Goal: Transaction & Acquisition: Purchase product/service

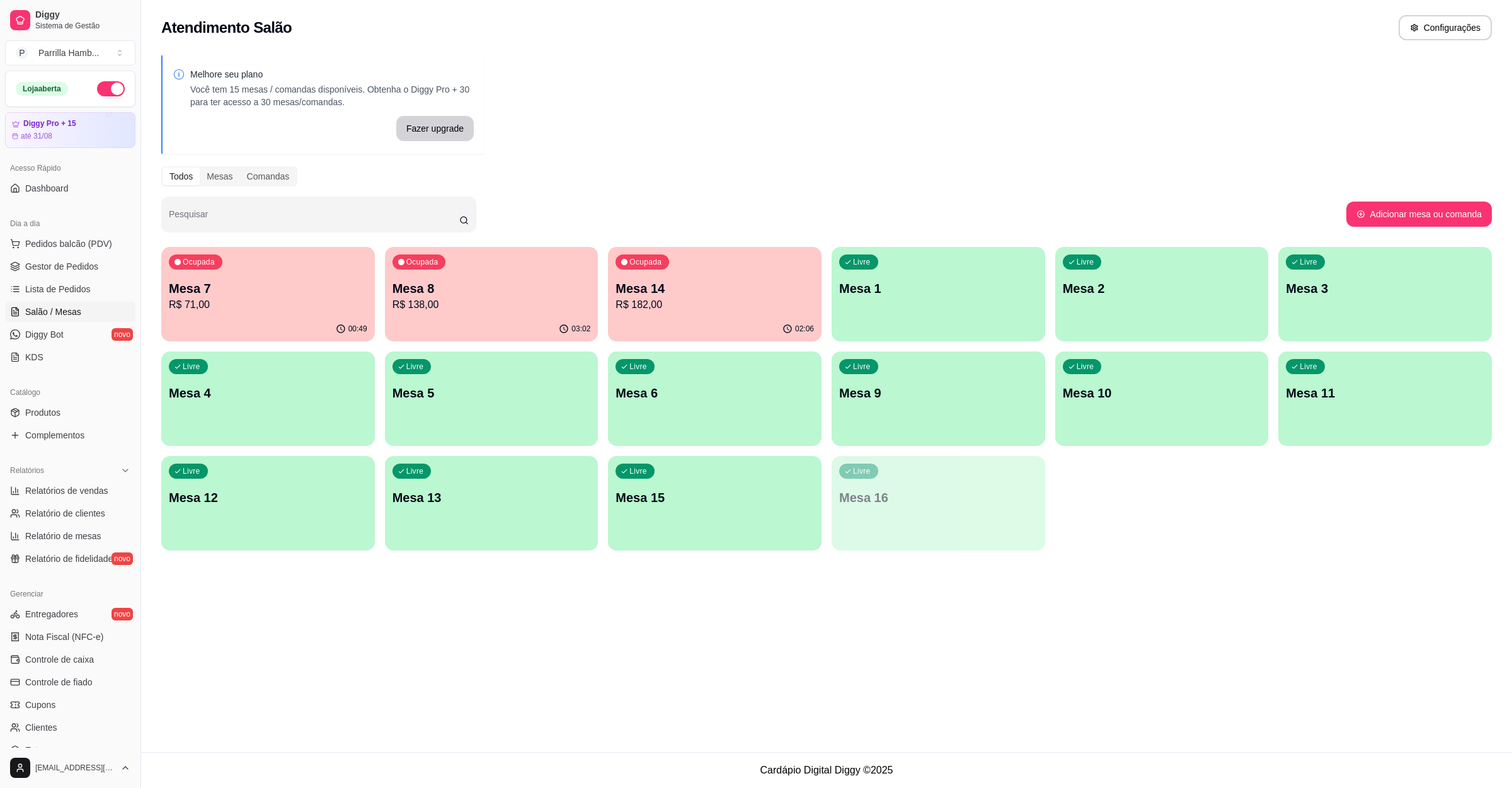
click at [688, 291] on p "Mesa 14" at bounding box center [715, 288] width 199 height 18
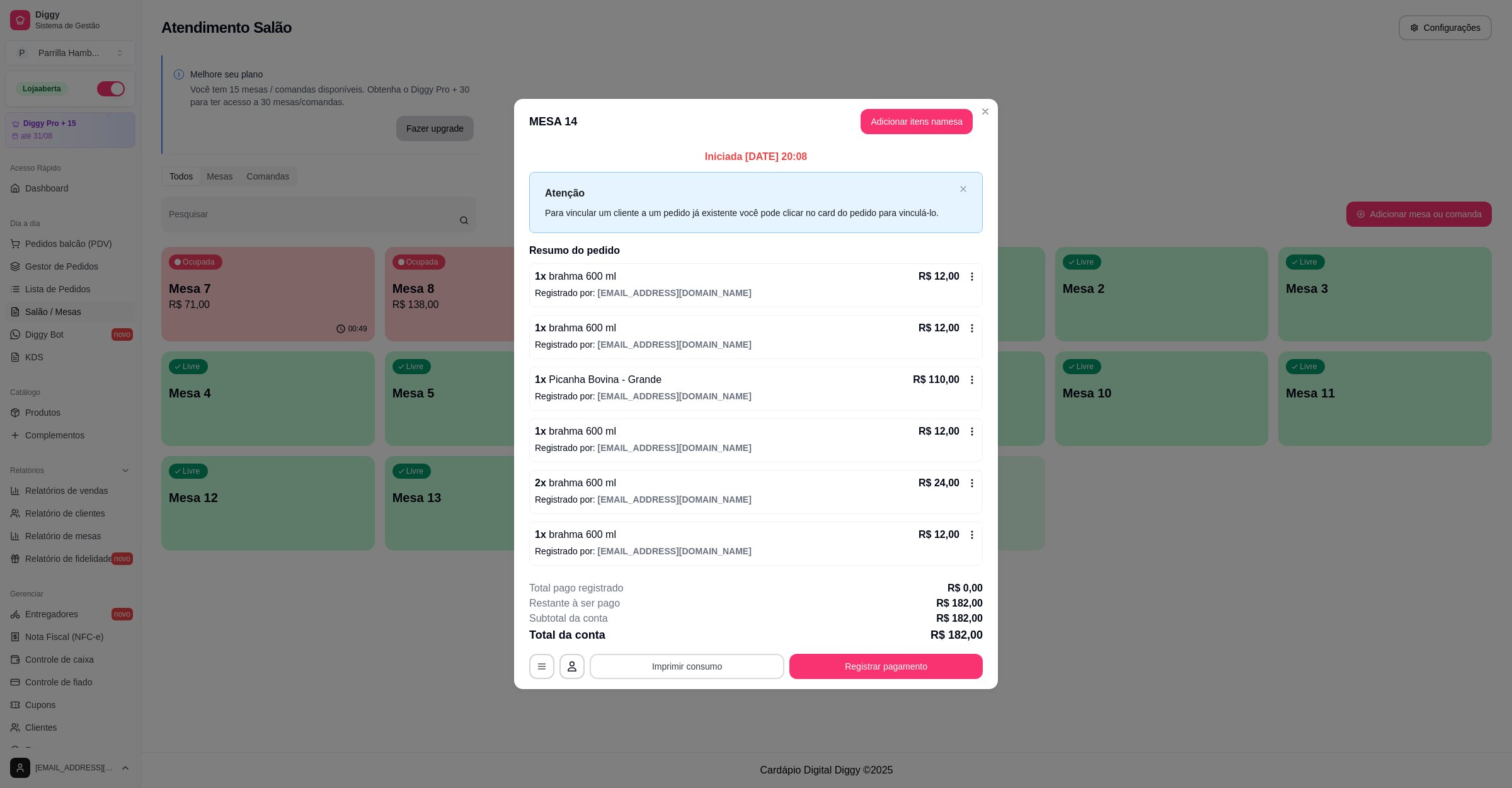
click at [642, 658] on button "Imprimir consumo" at bounding box center [688, 666] width 195 height 26
click at [685, 640] on button "IMPRESSORA" at bounding box center [691, 638] width 91 height 20
click at [898, 671] on button "Registrar pagamento" at bounding box center [887, 667] width 188 height 25
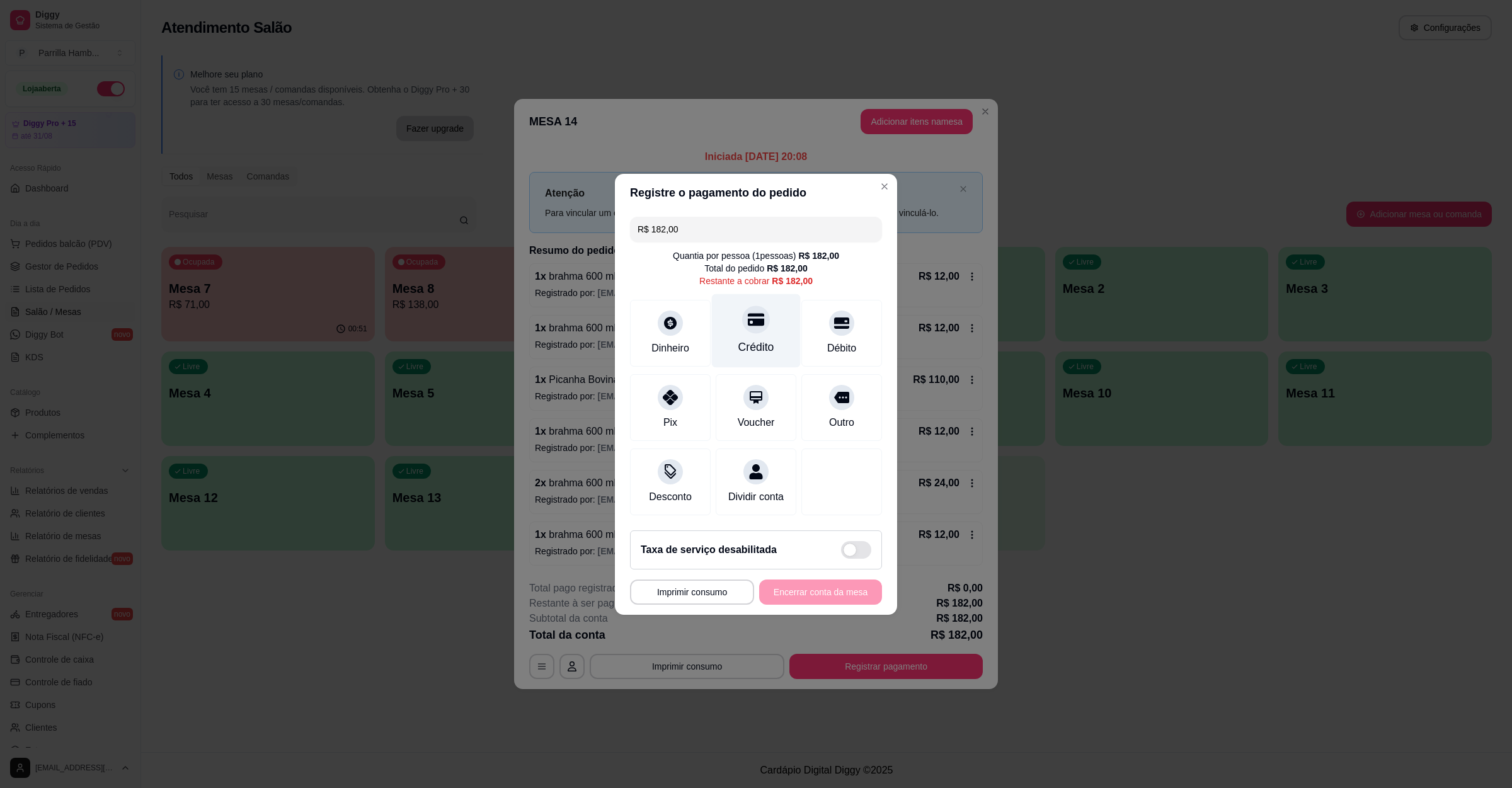
click at [762, 323] on div "Crédito" at bounding box center [757, 331] width 89 height 74
type input "R$ 0,00"
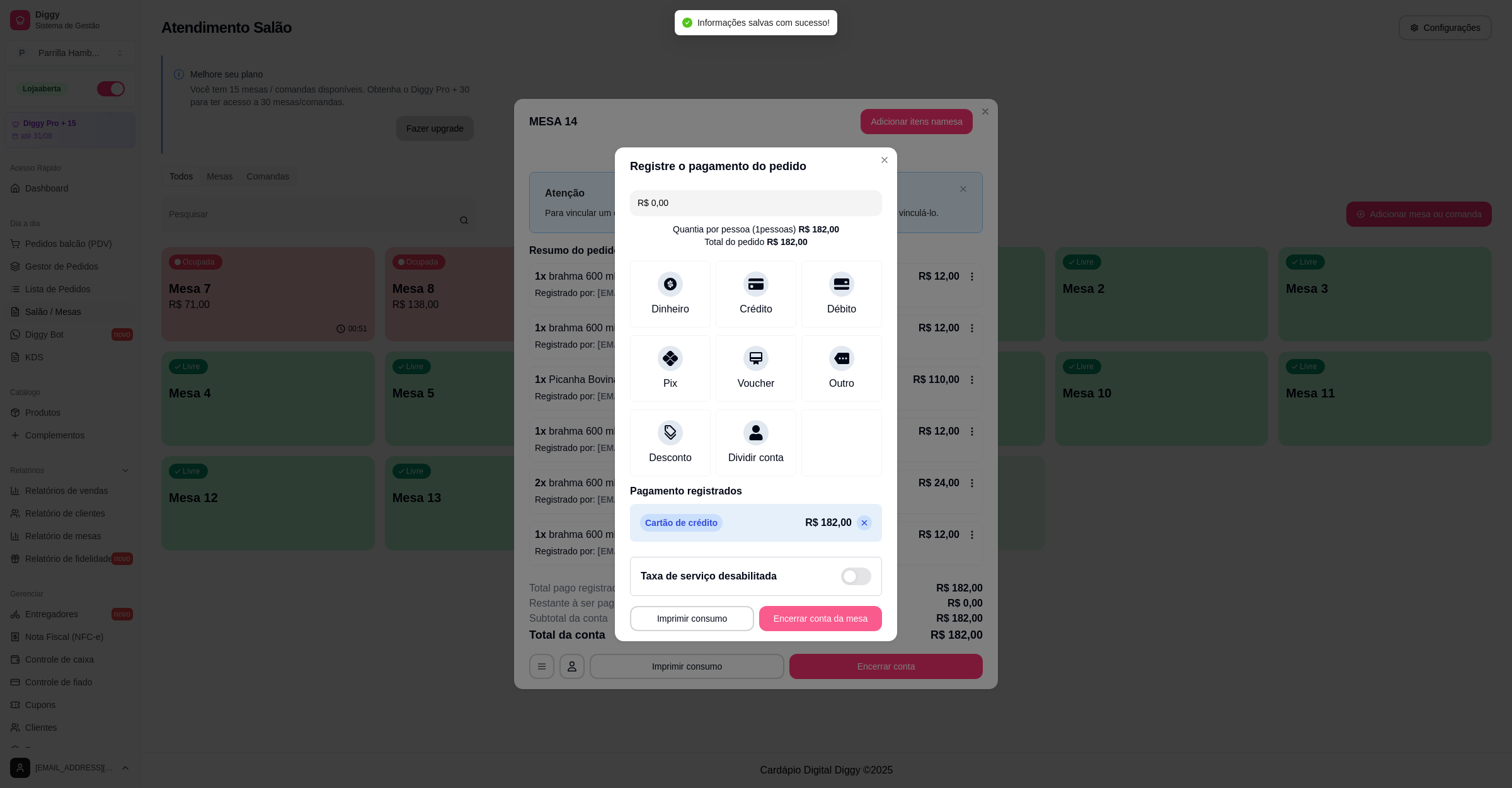
click at [837, 631] on button "Encerrar conta da mesa" at bounding box center [820, 618] width 123 height 26
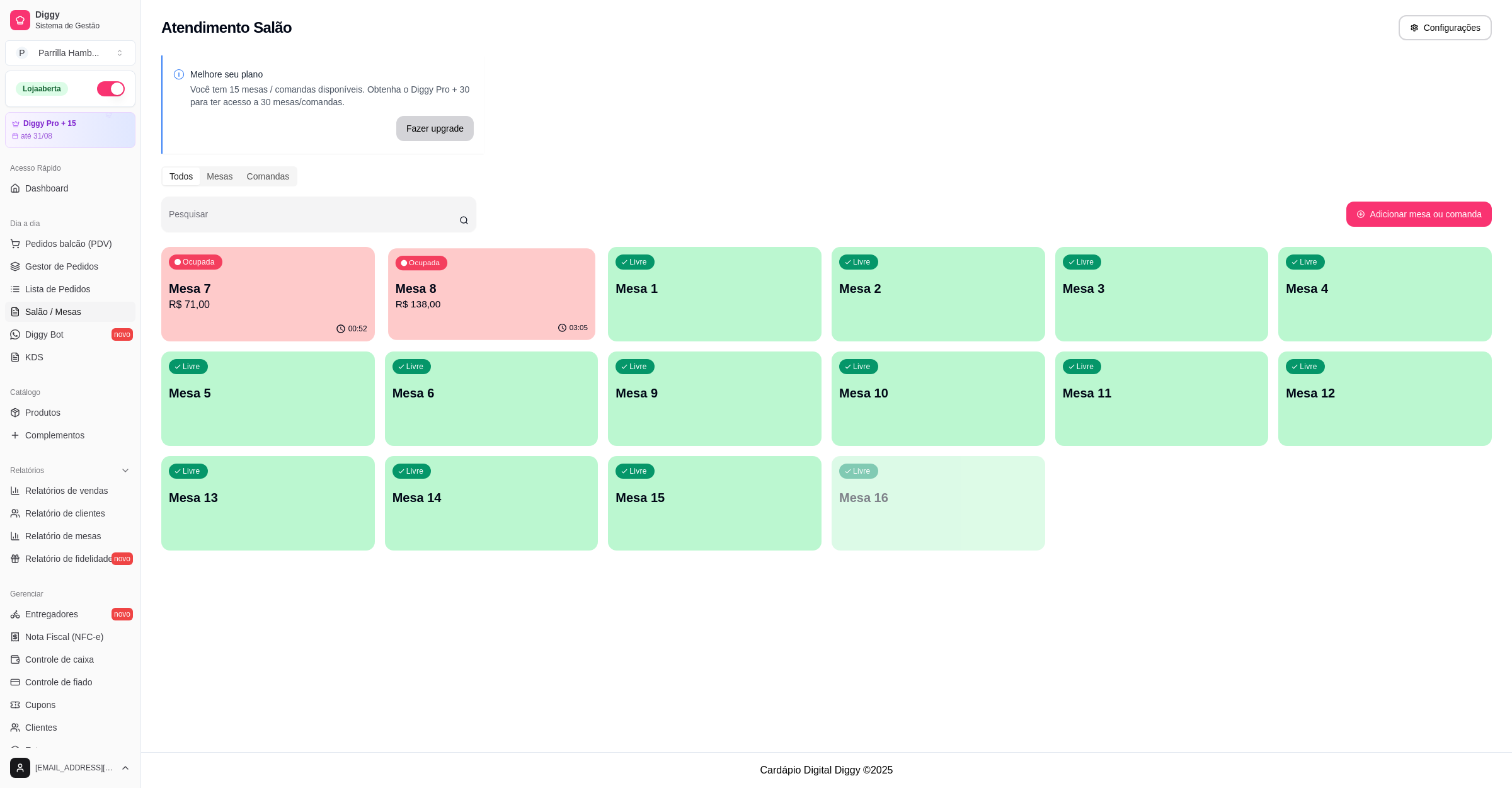
click at [495, 305] on p "R$ 138,00" at bounding box center [491, 304] width 192 height 14
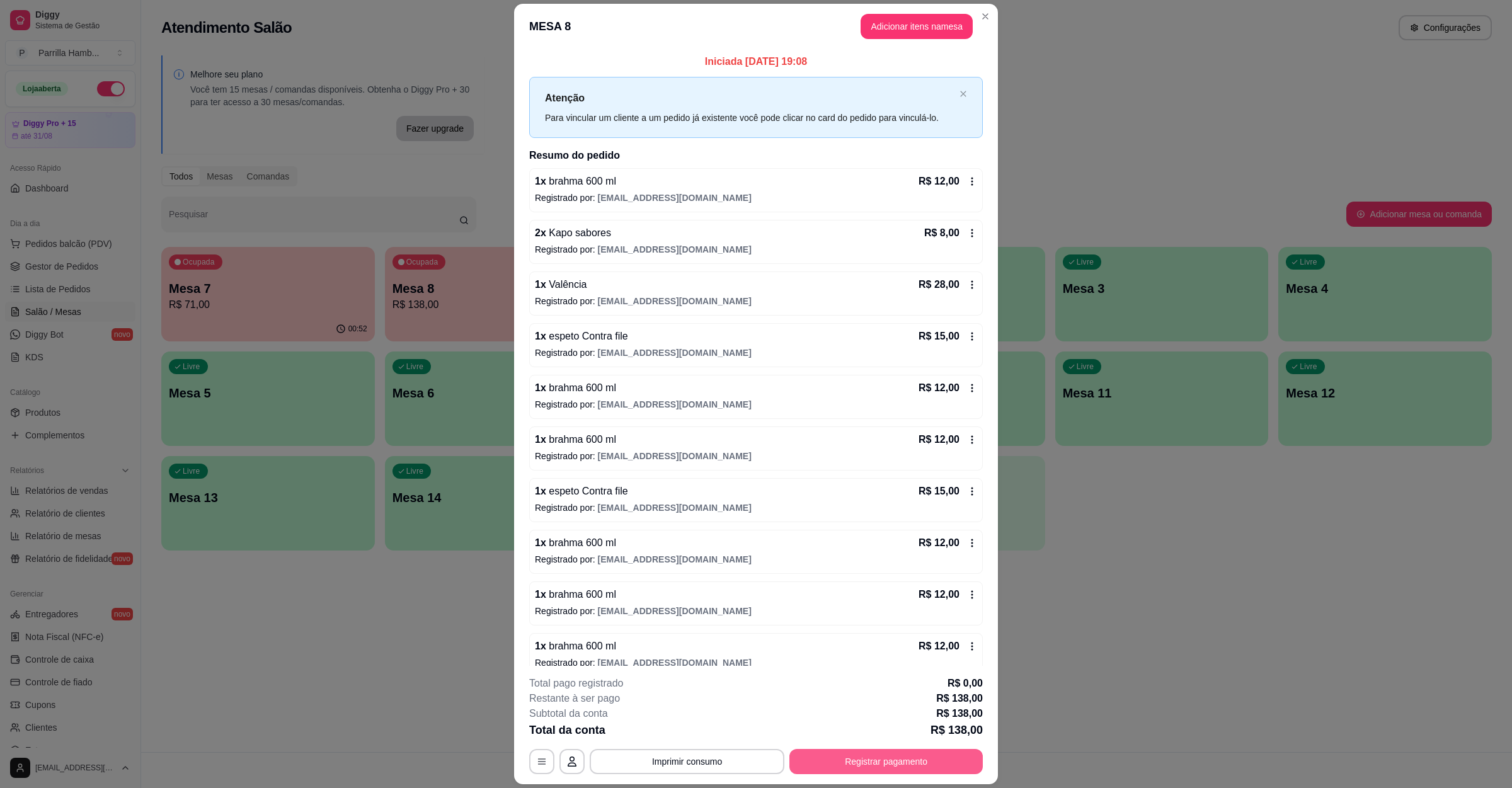
click at [841, 757] on button "Registrar pagamento" at bounding box center [886, 761] width 193 height 26
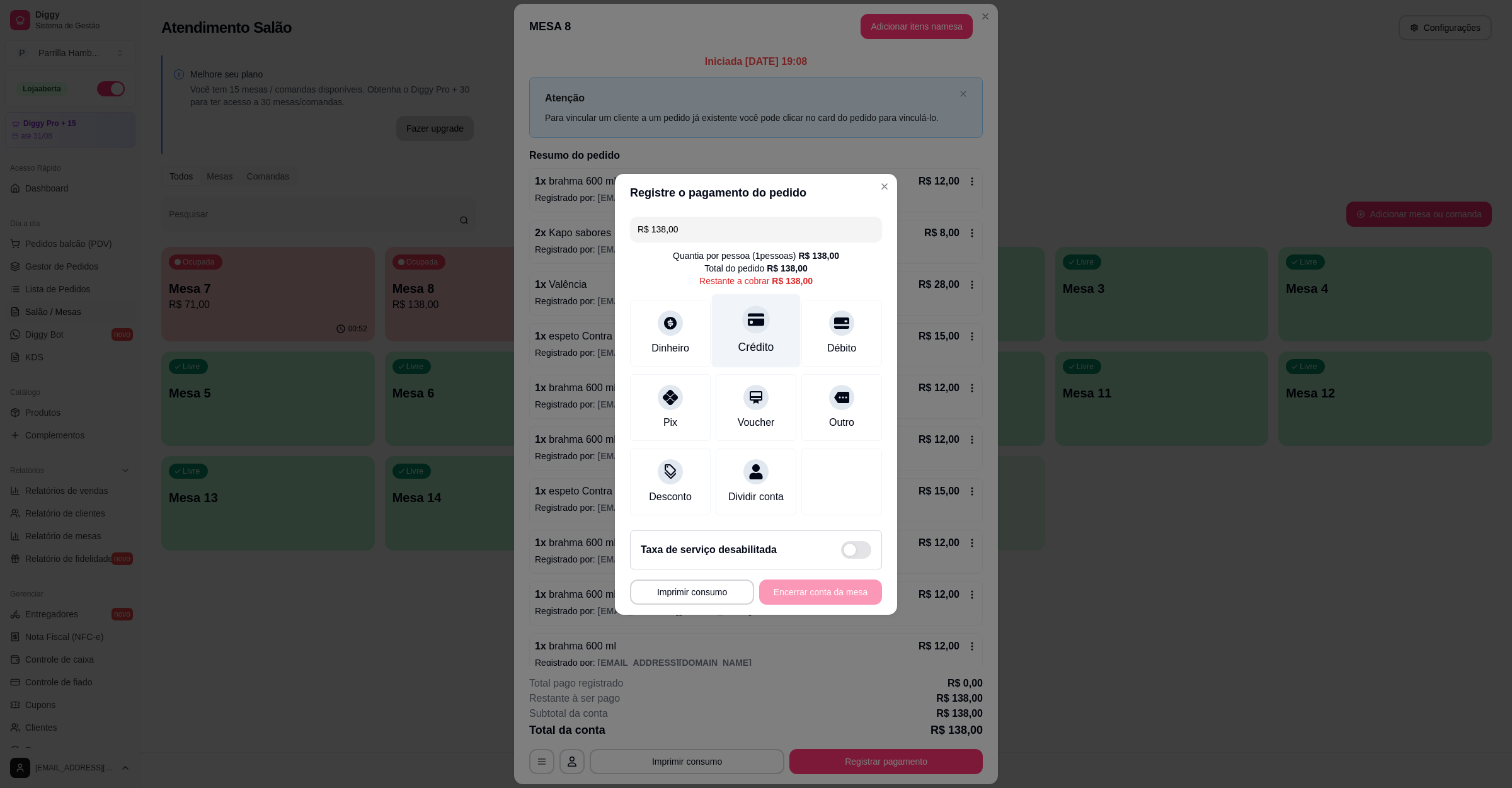
click at [763, 312] on div "Crédito" at bounding box center [757, 331] width 89 height 74
type input "R$ 0,00"
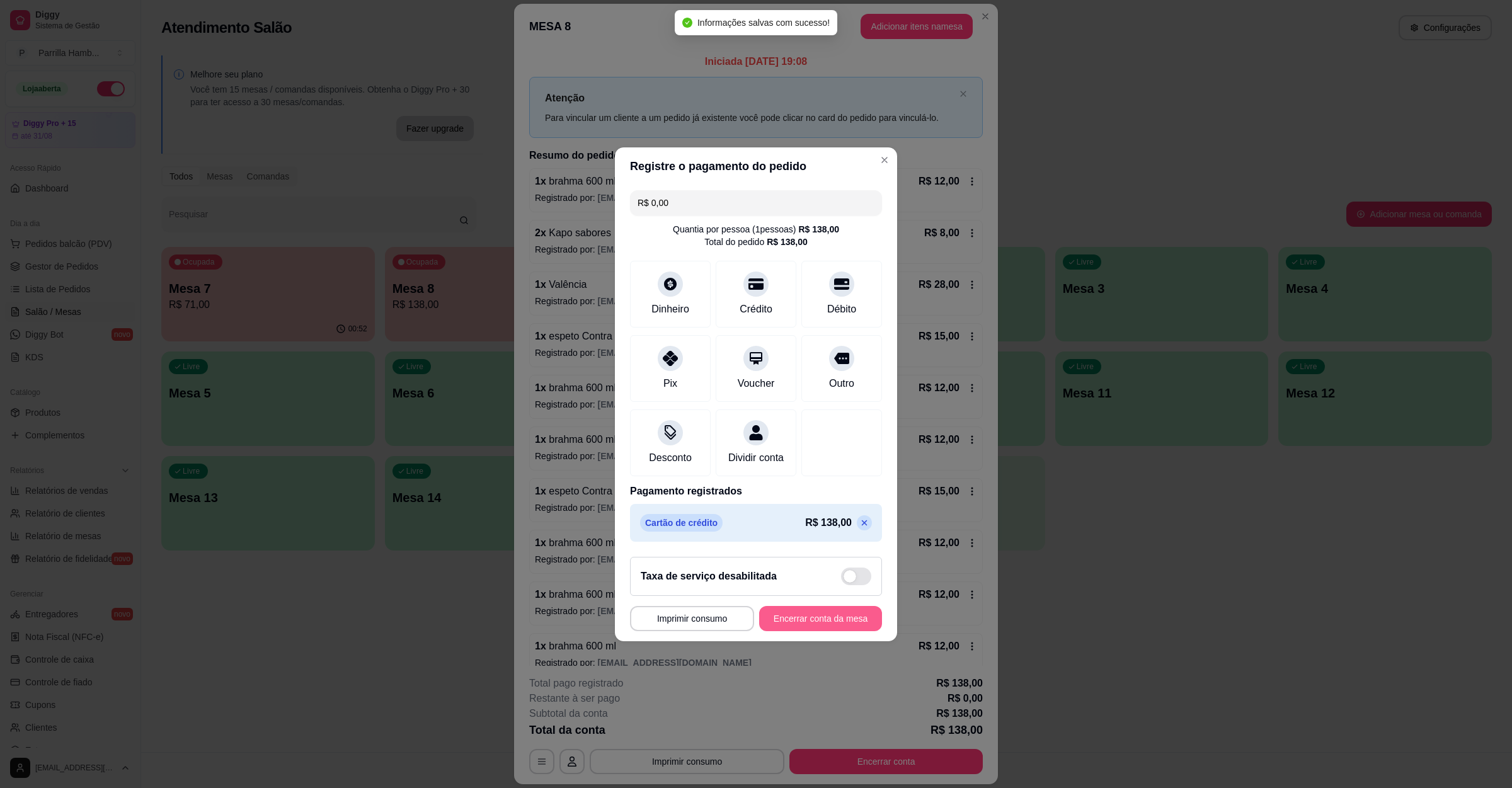
click at [803, 618] on button "Encerrar conta da mesa" at bounding box center [820, 618] width 123 height 26
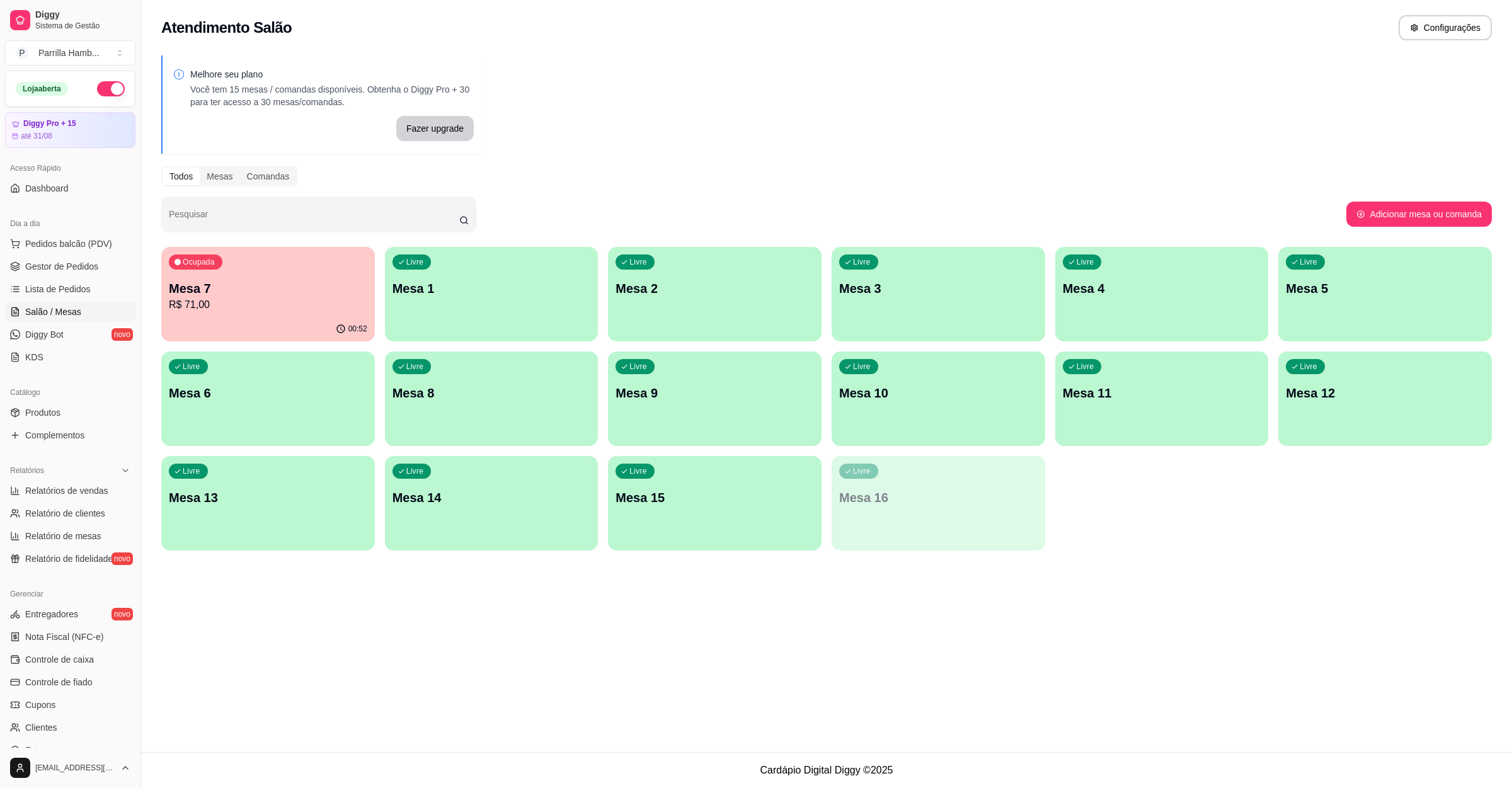
click at [278, 310] on p "R$ 71,00" at bounding box center [268, 305] width 199 height 15
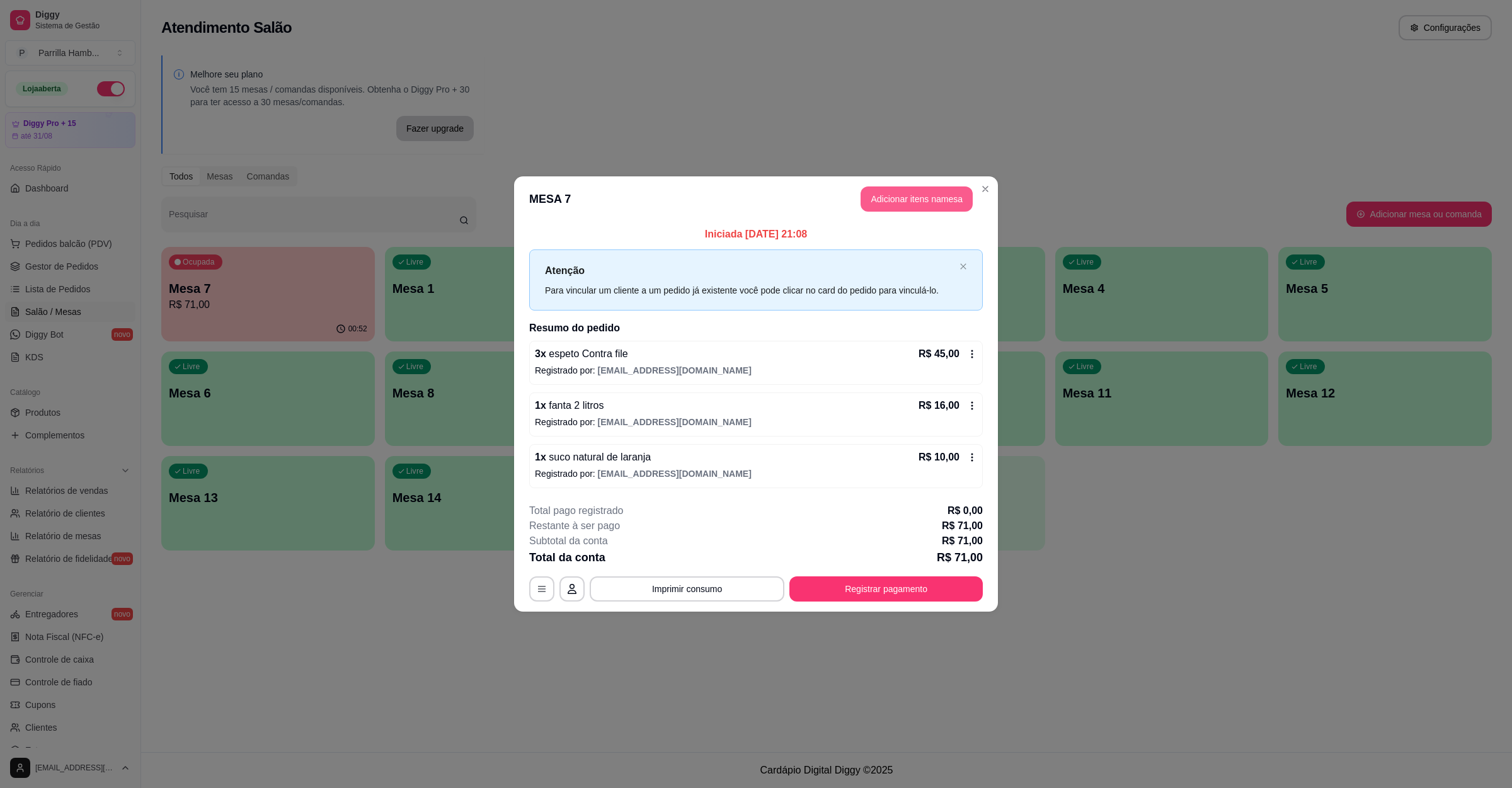
click at [879, 188] on button "Adicionar itens na mesa" at bounding box center [917, 199] width 112 height 26
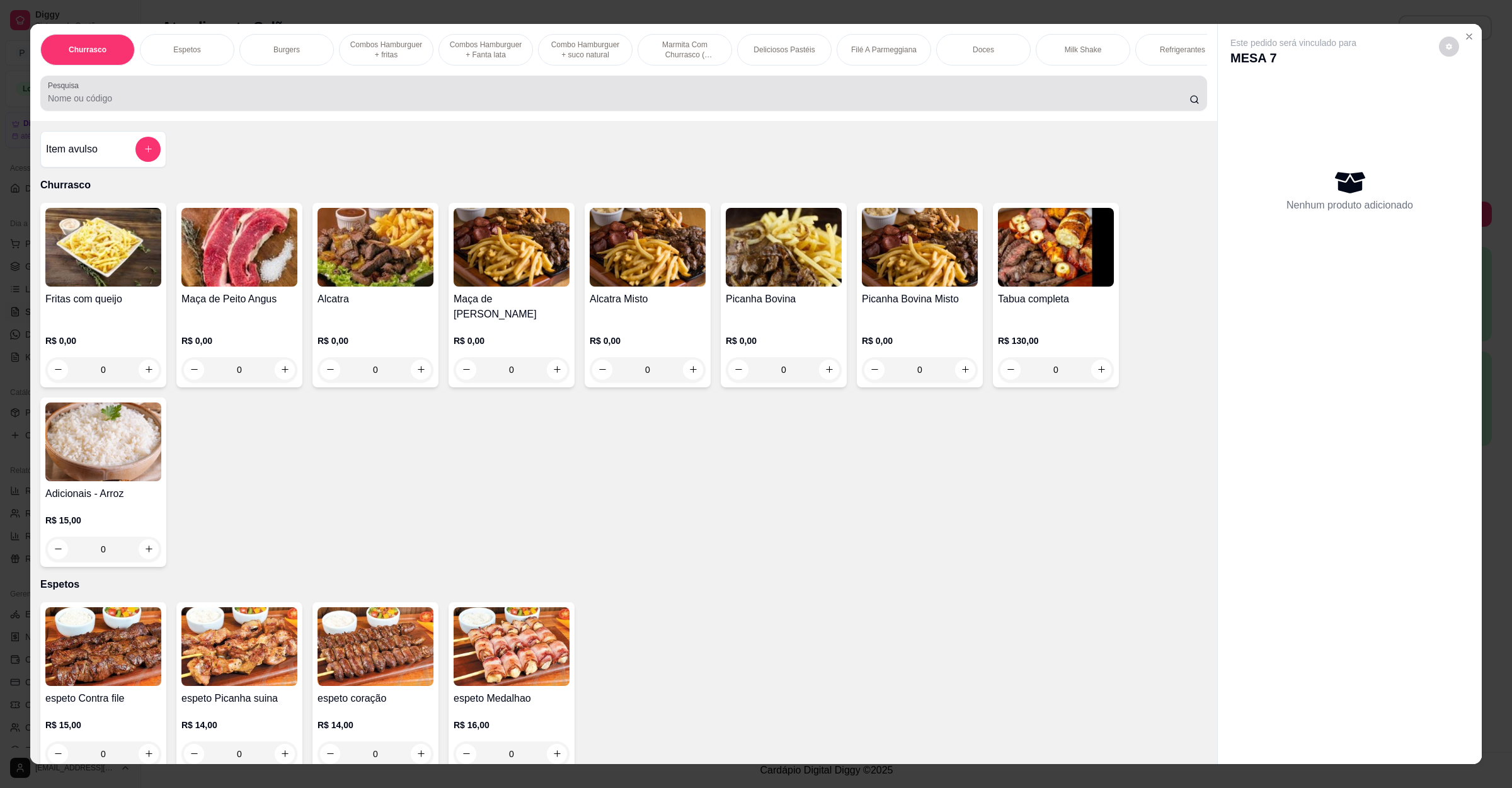
click at [326, 100] on div at bounding box center [624, 93] width 1152 height 26
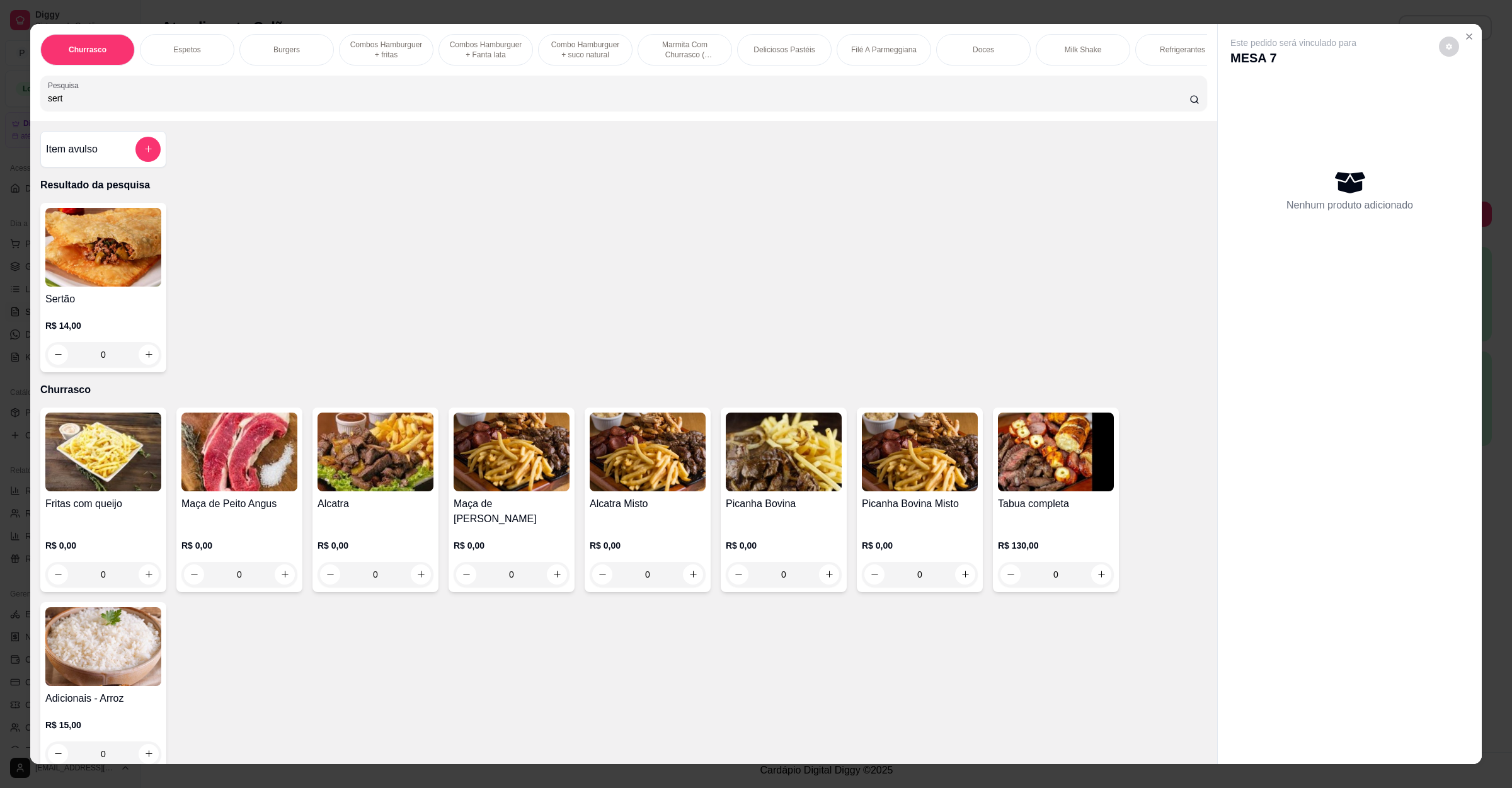
type input "sert"
click at [150, 367] on div "0" at bounding box center [103, 354] width 116 height 26
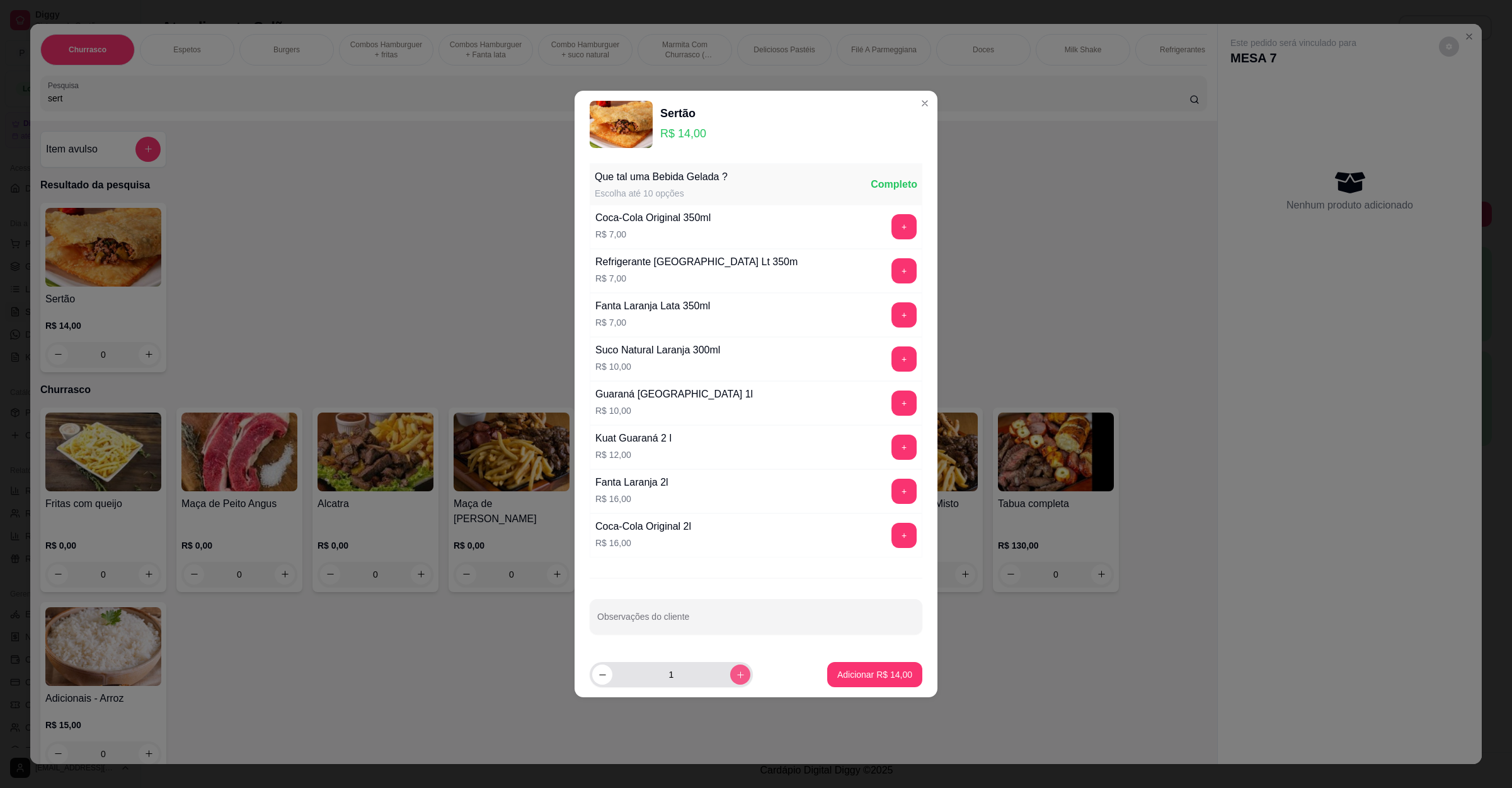
click at [736, 680] on icon "increase-product-quantity" at bounding box center [741, 675] width 9 height 9
type input "2"
click at [842, 675] on p "Adicionar R$ 28,00" at bounding box center [874, 674] width 73 height 12
type input "2"
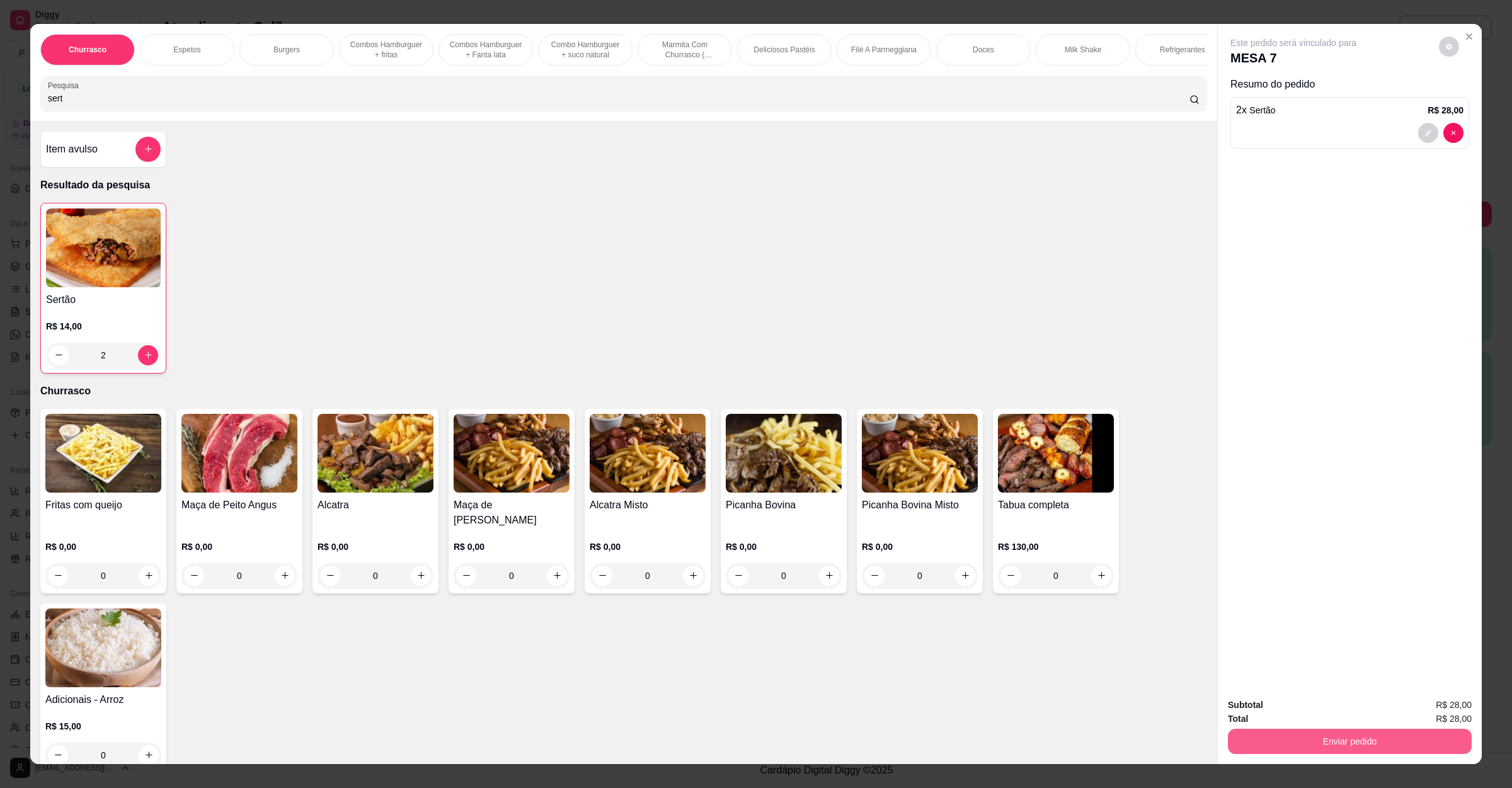
click at [1327, 738] on button "Enviar pedido" at bounding box center [1349, 742] width 243 height 26
click at [1318, 713] on button "Não registrar e enviar pedido" at bounding box center [1306, 710] width 131 height 24
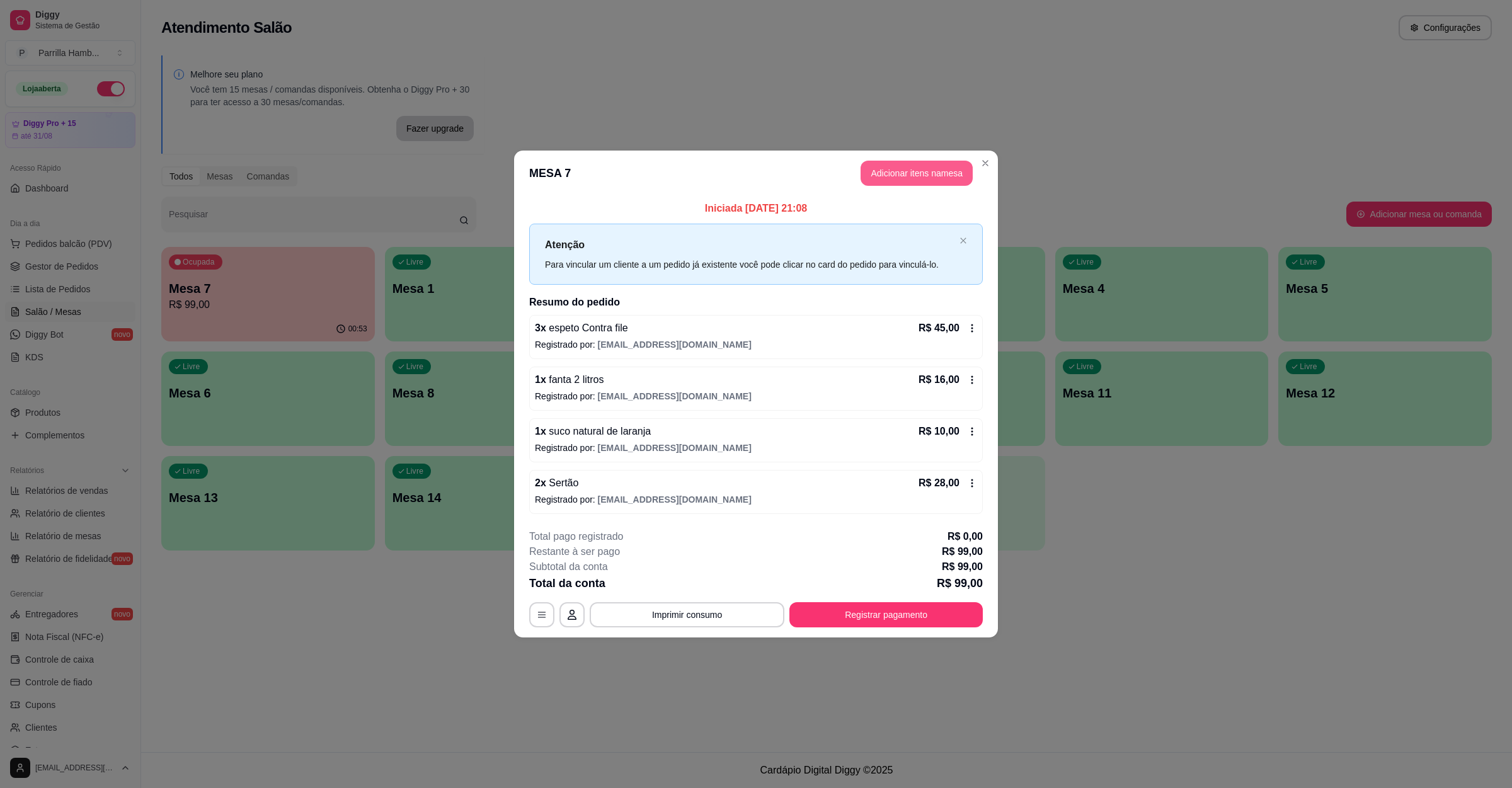
click at [906, 174] on button "Adicionar itens na mesa" at bounding box center [917, 173] width 112 height 26
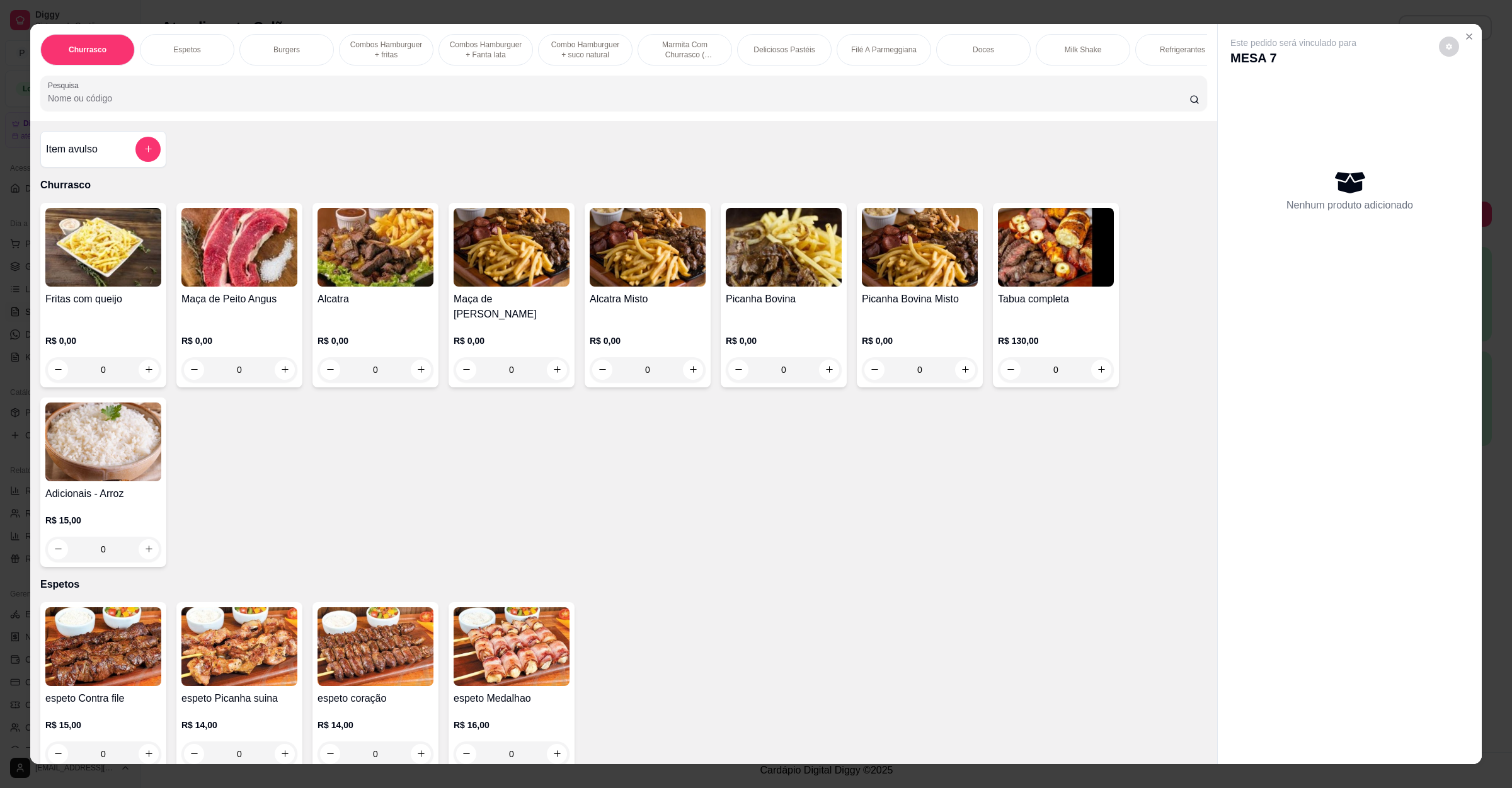
click at [531, 104] on input "Pesquisa" at bounding box center [619, 98] width 1142 height 12
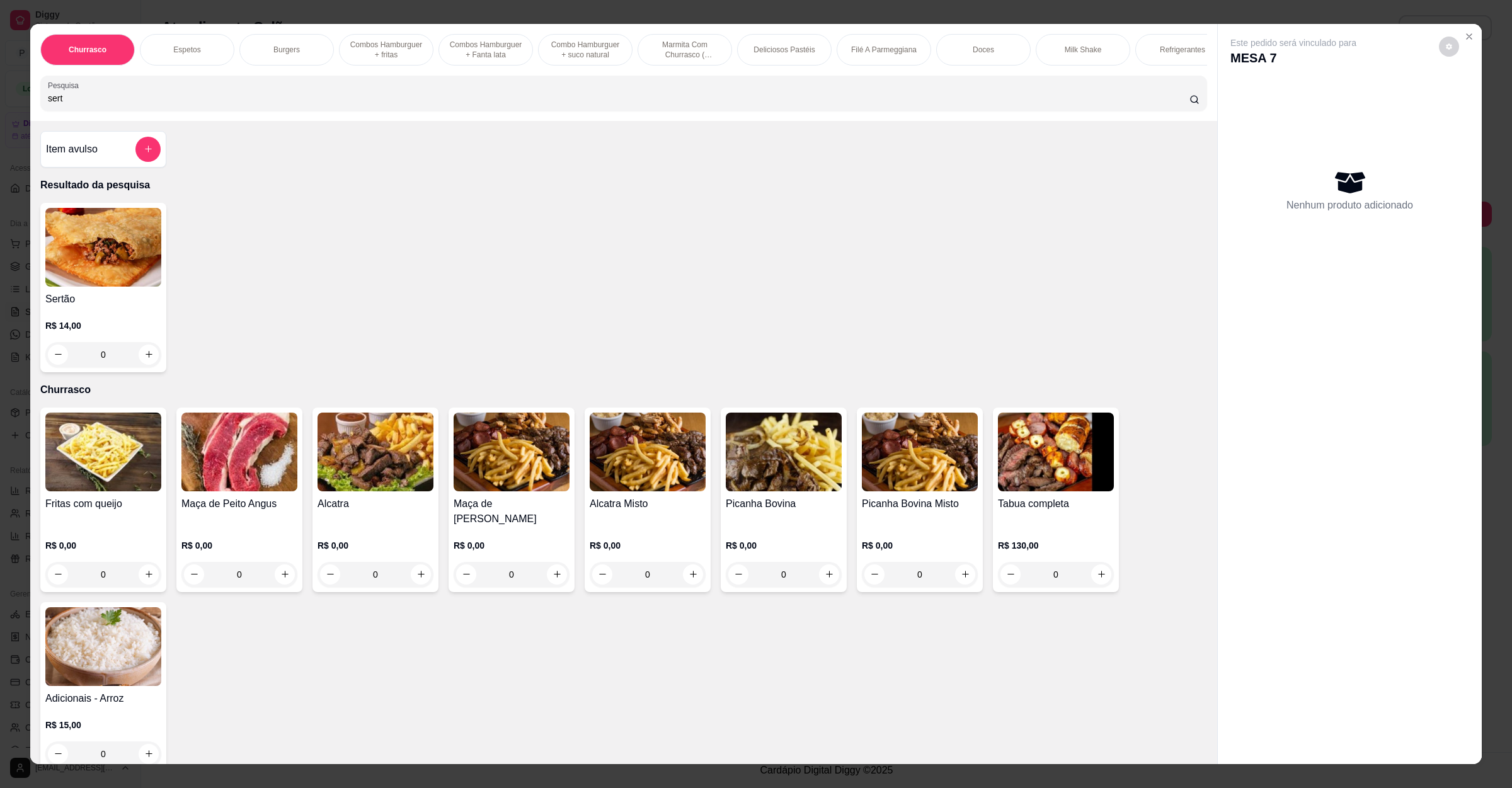
type input "sert"
click at [136, 367] on div "0" at bounding box center [103, 354] width 116 height 26
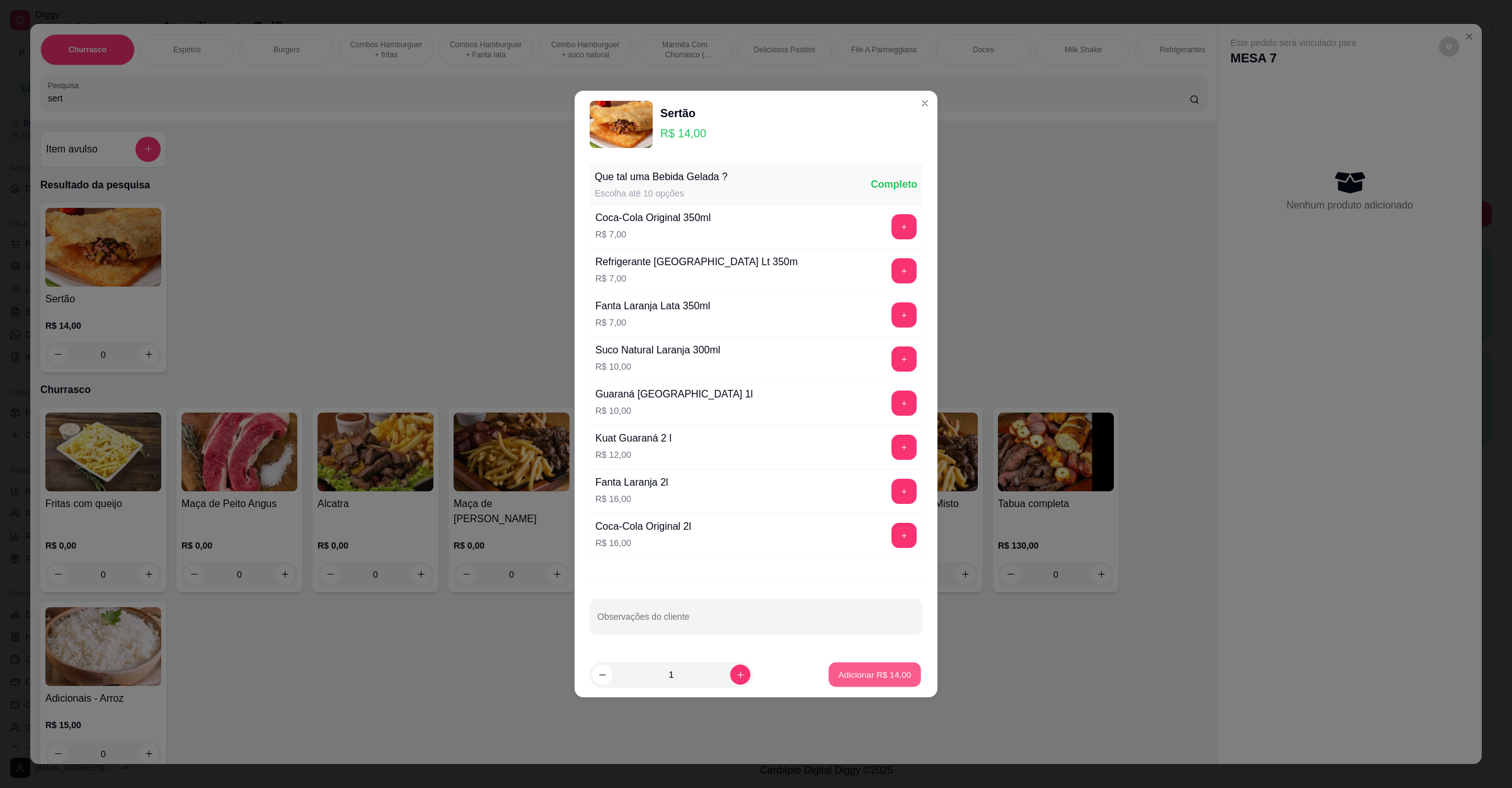
click at [852, 677] on p "Adicionar R$ 14,00" at bounding box center [874, 674] width 73 height 12
type input "1"
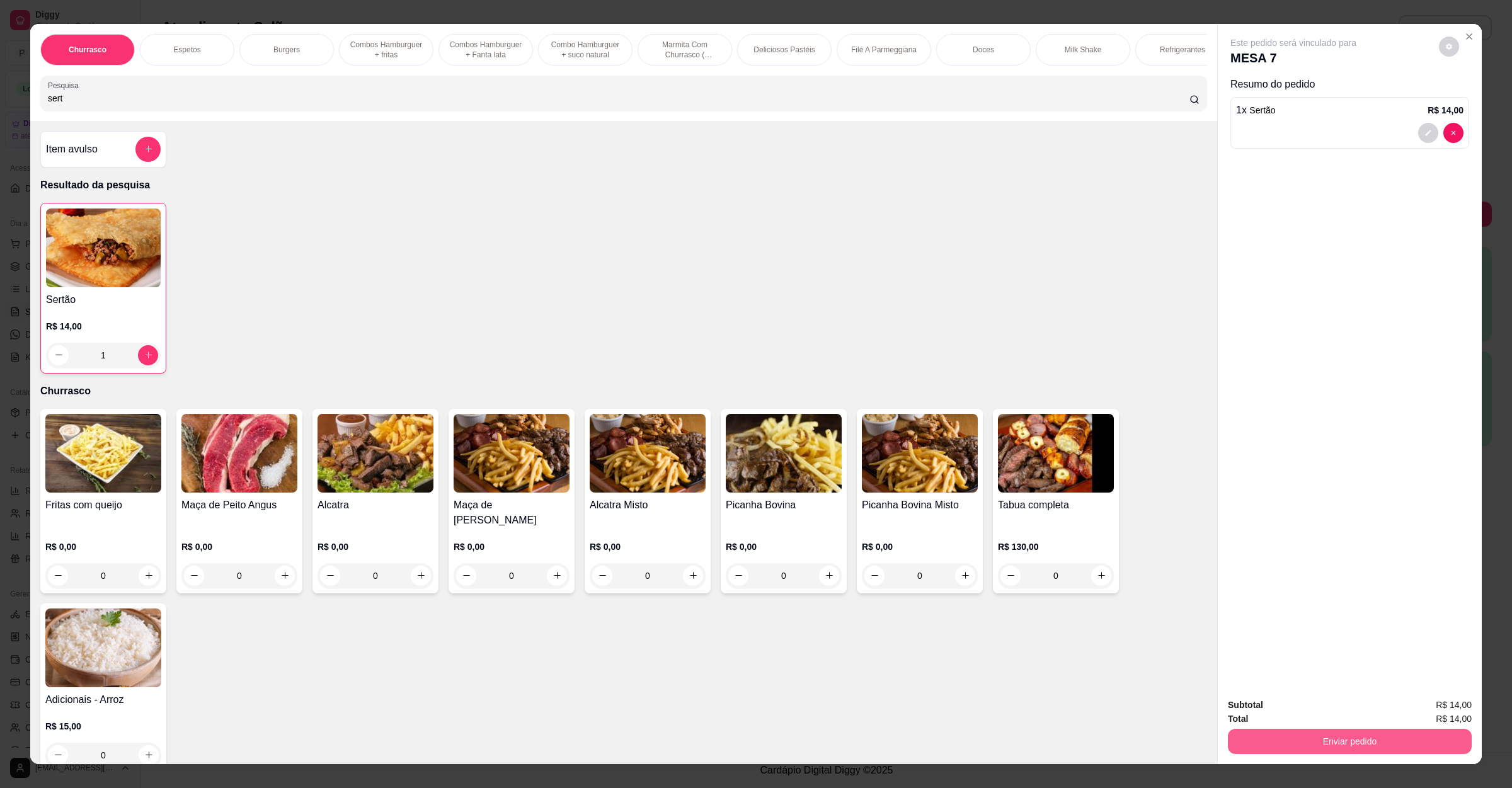
click at [1262, 735] on button "Enviar pedido" at bounding box center [1349, 742] width 243 height 26
click at [1299, 718] on button "Não registrar e enviar pedido" at bounding box center [1306, 710] width 127 height 24
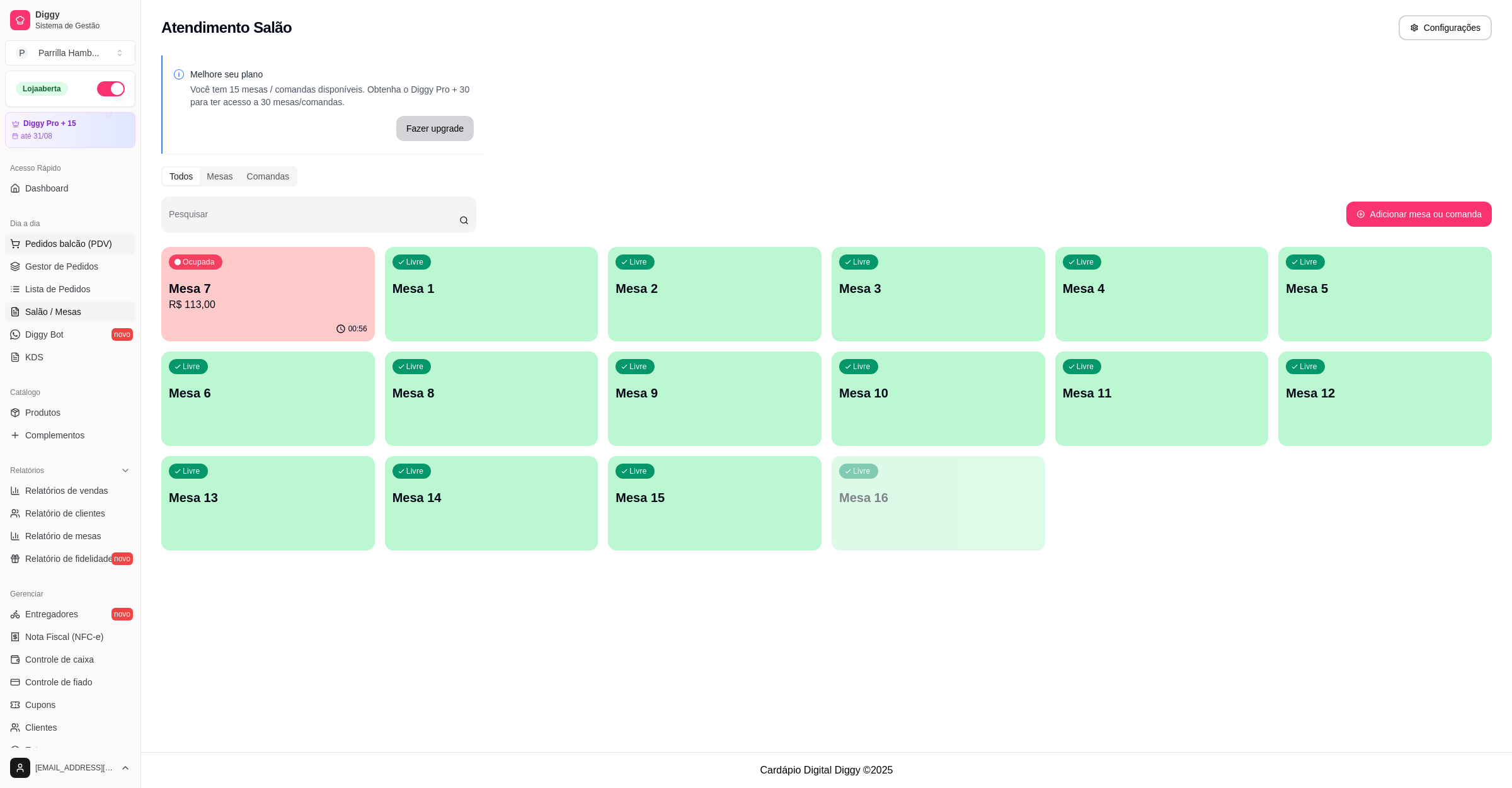
click at [83, 234] on button "Pedidos balcão (PDV)" at bounding box center [70, 243] width 131 height 20
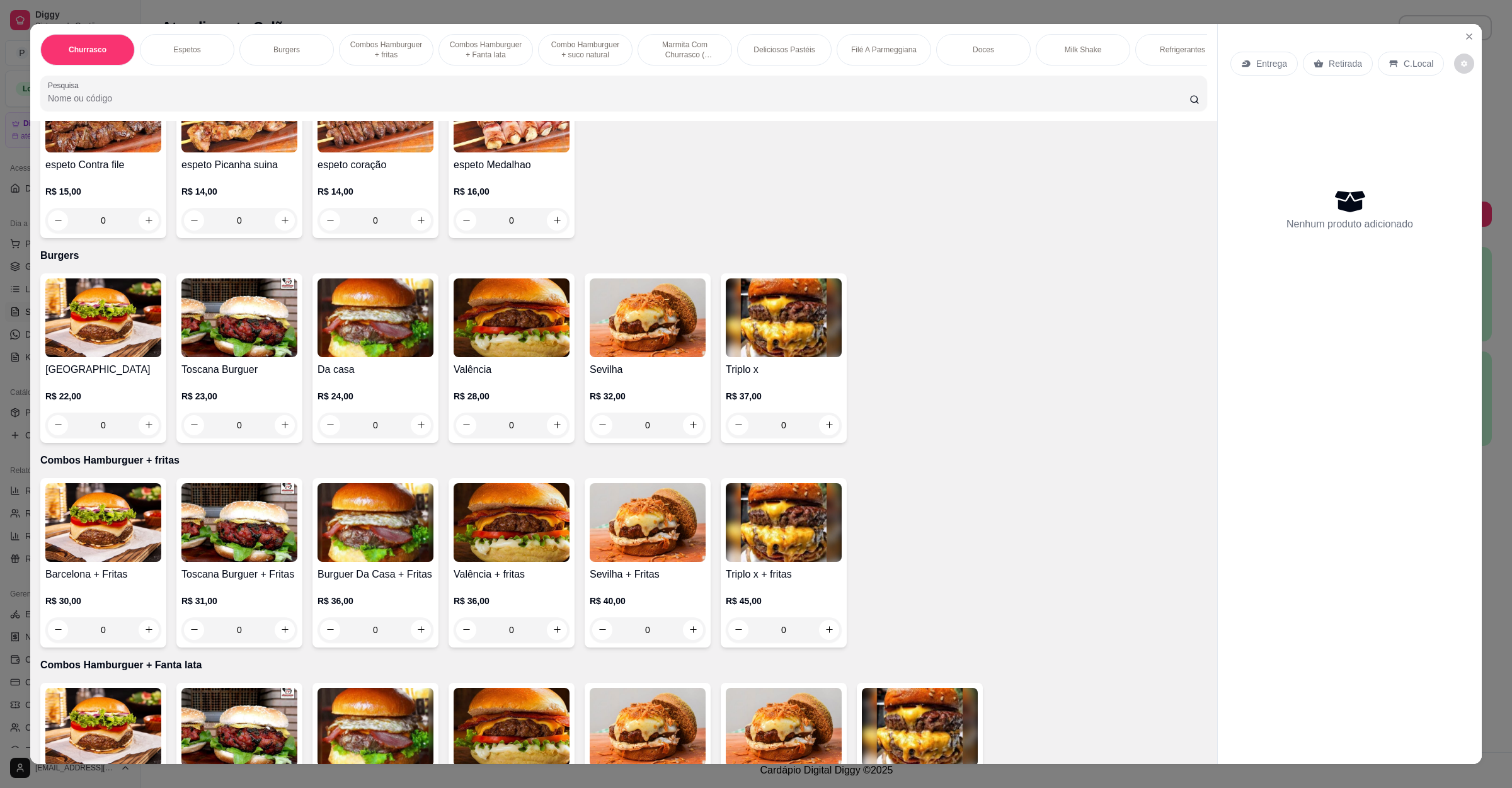
scroll to position [567, 0]
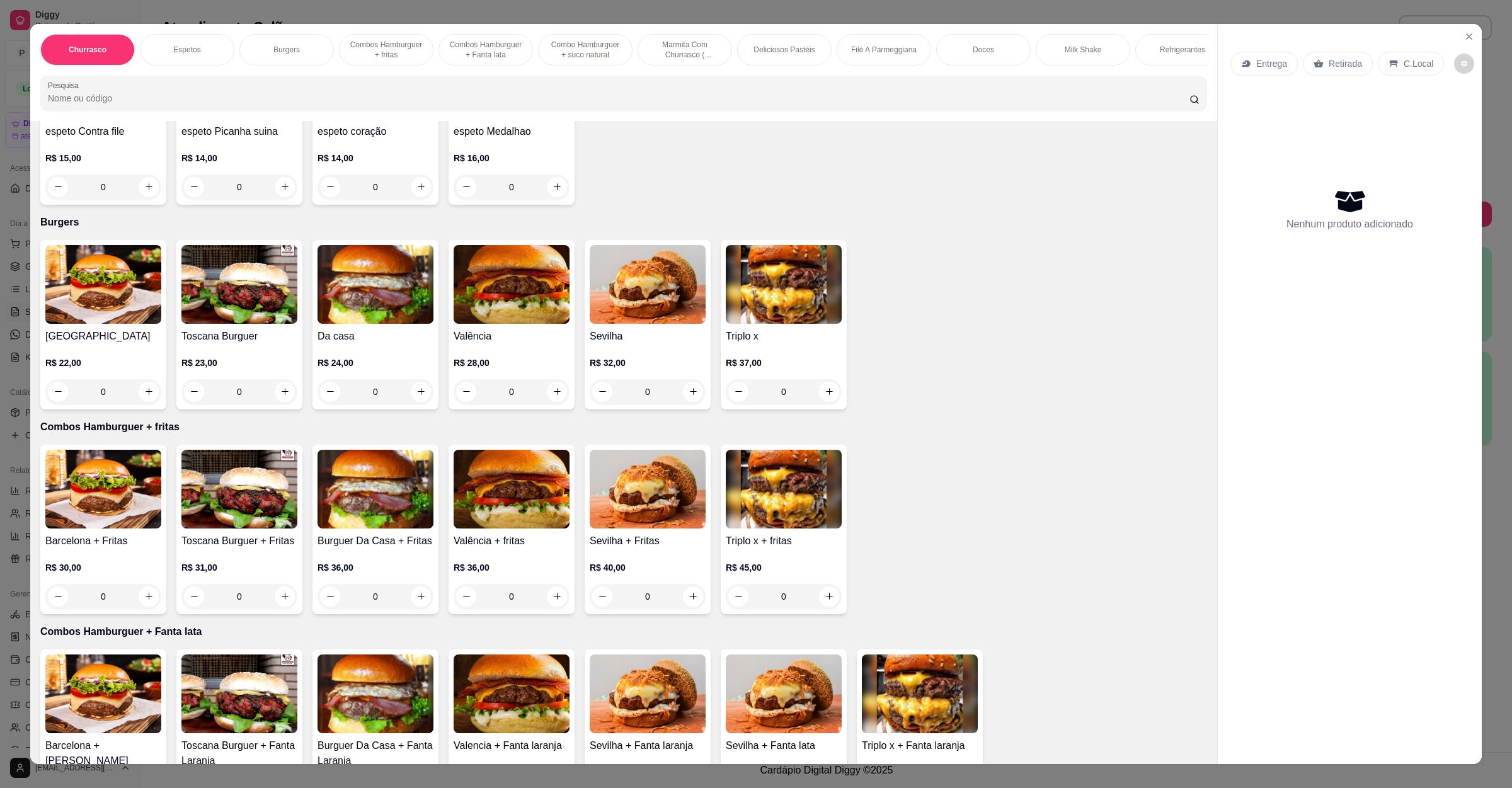
click at [478, 294] on img at bounding box center [512, 284] width 116 height 79
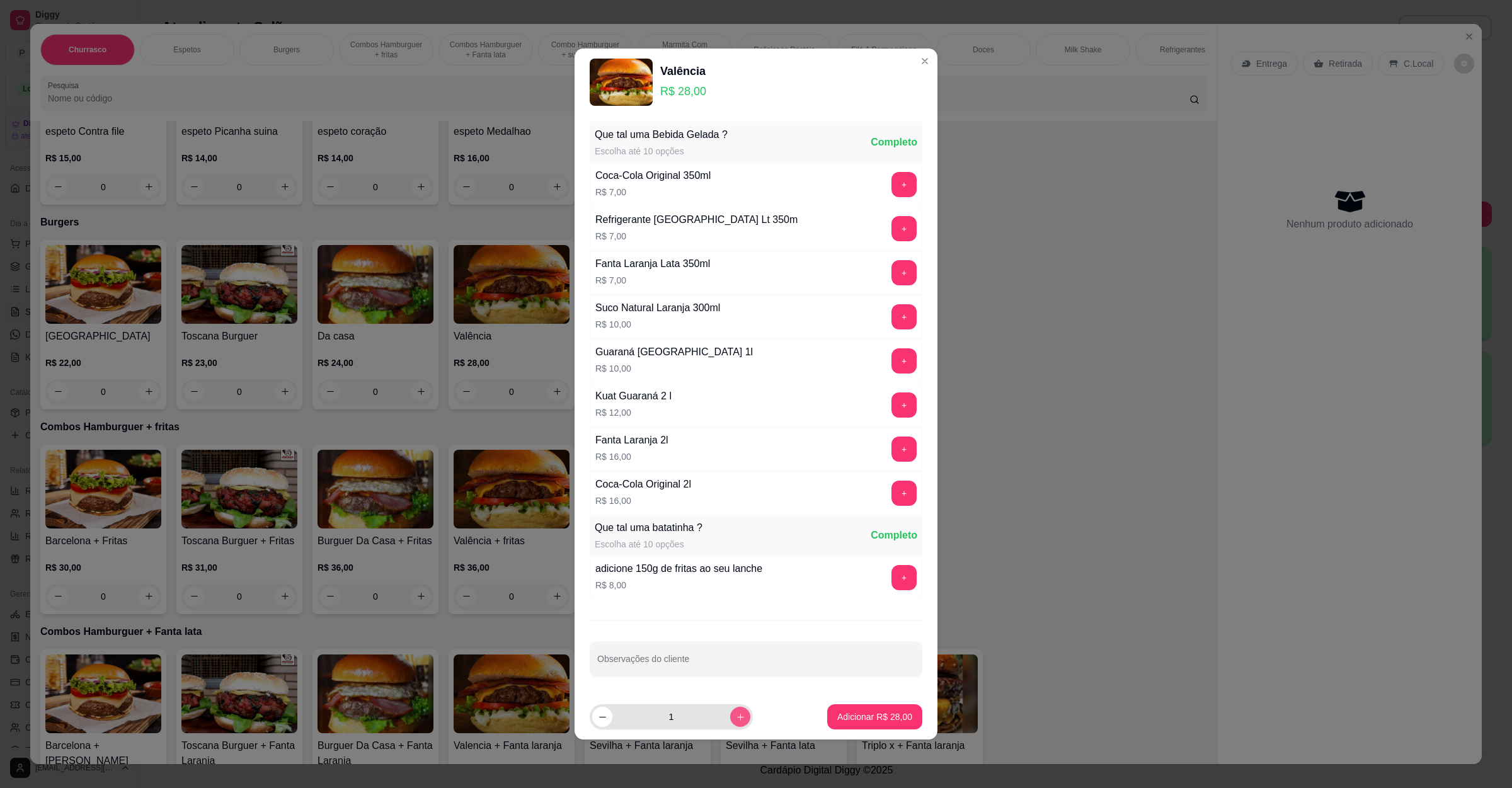
click at [738, 714] on button "increase-product-quantity" at bounding box center [740, 716] width 20 height 20
type input "2"
click at [873, 716] on p "Adicionar R$ 56,00" at bounding box center [874, 716] width 75 height 12
type input "2"
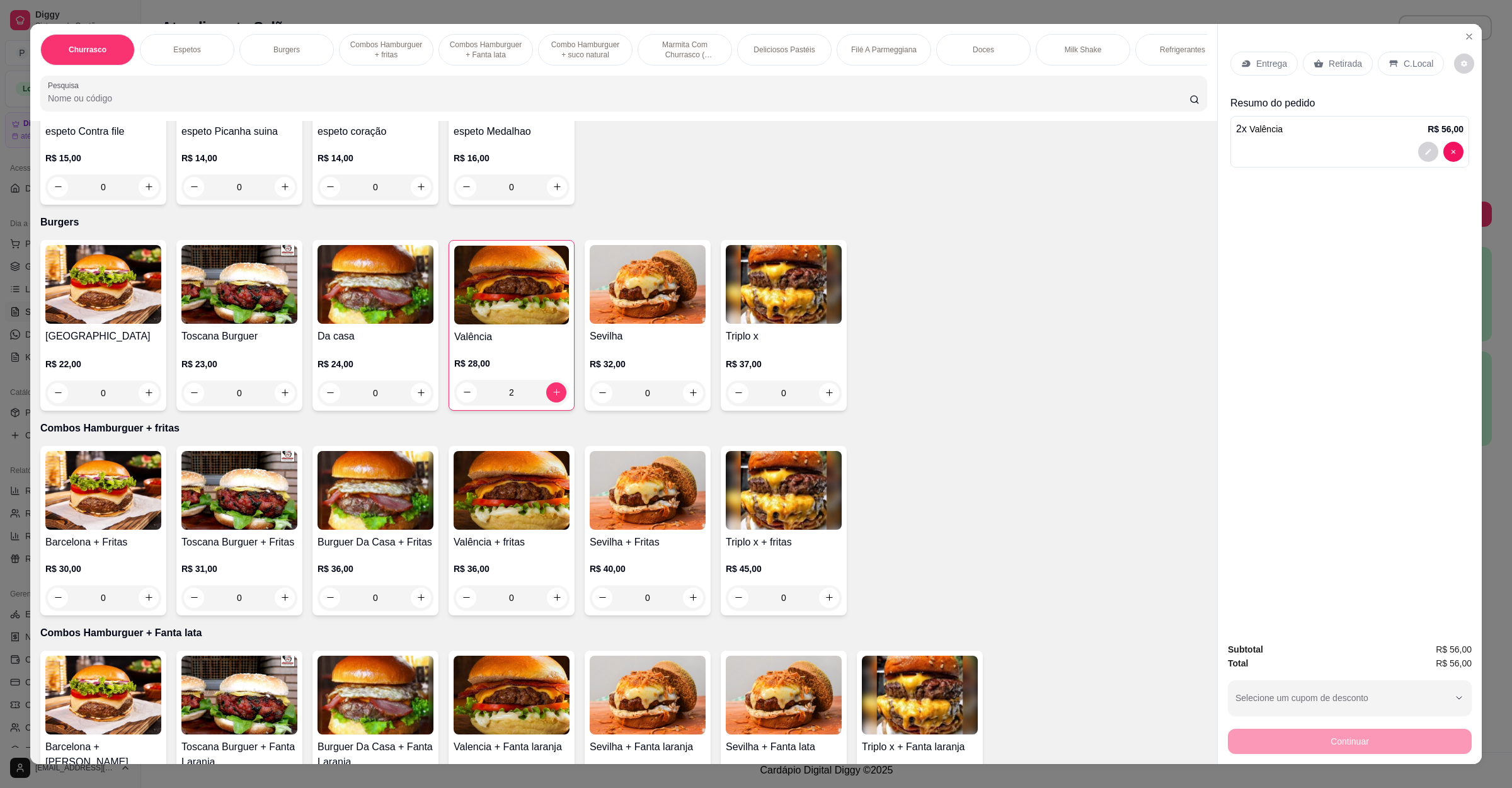
click at [1329, 58] on p "Retirada" at bounding box center [1345, 63] width 33 height 12
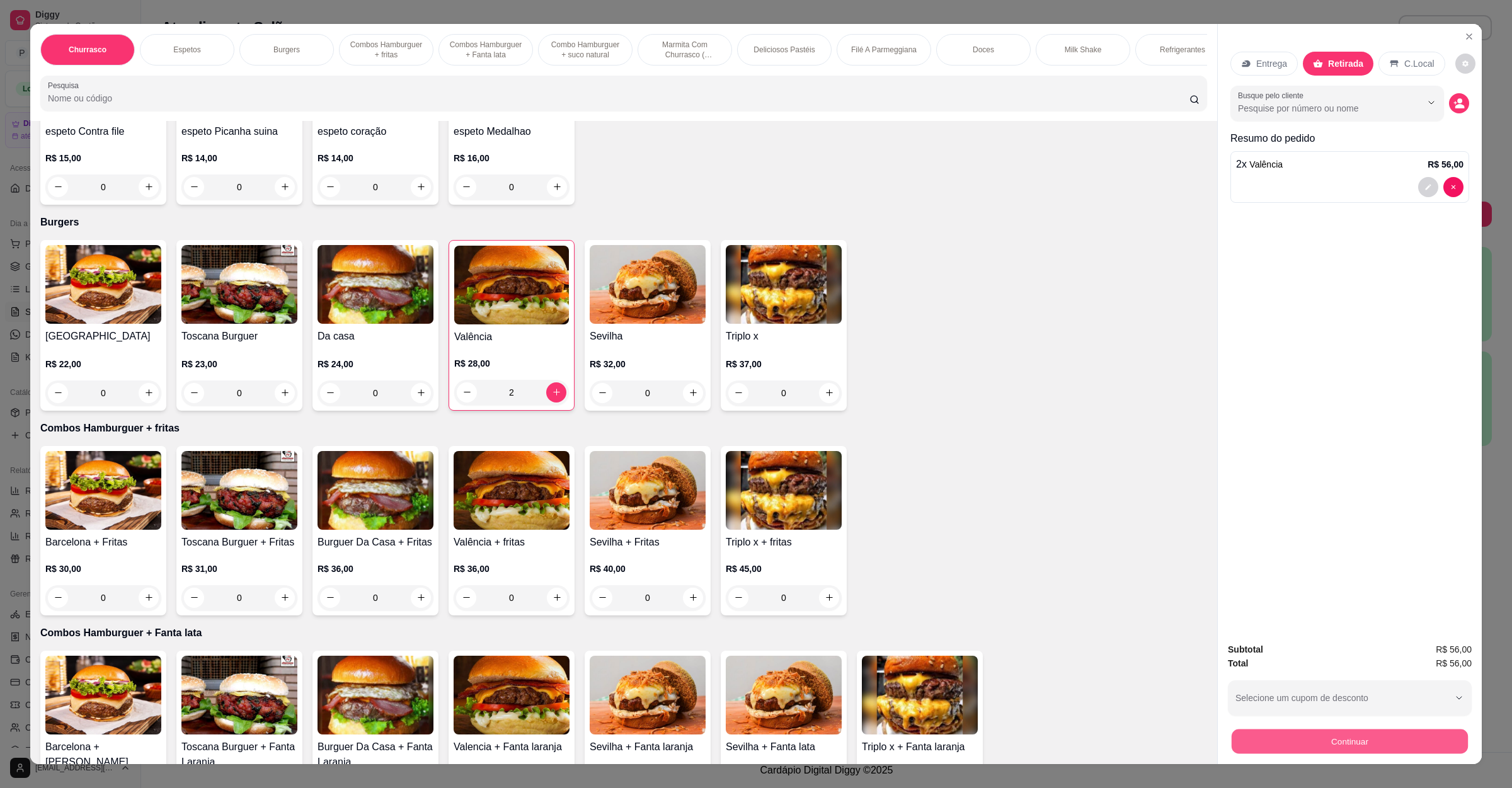
click at [1380, 739] on button "Continuar" at bounding box center [1349, 742] width 236 height 25
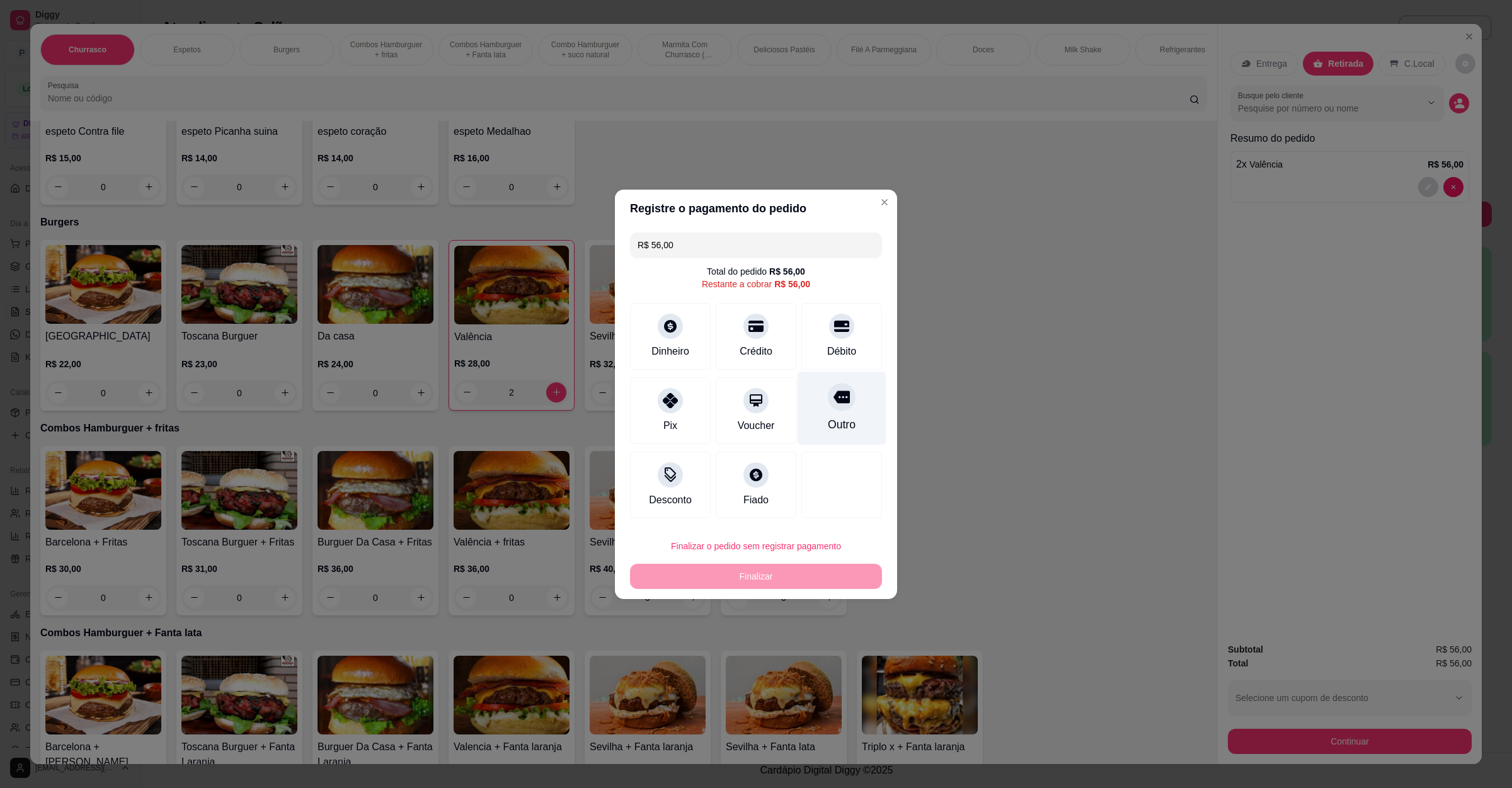
click at [798, 391] on div "Outro" at bounding box center [842, 408] width 89 height 74
type input "R$ 0,00"
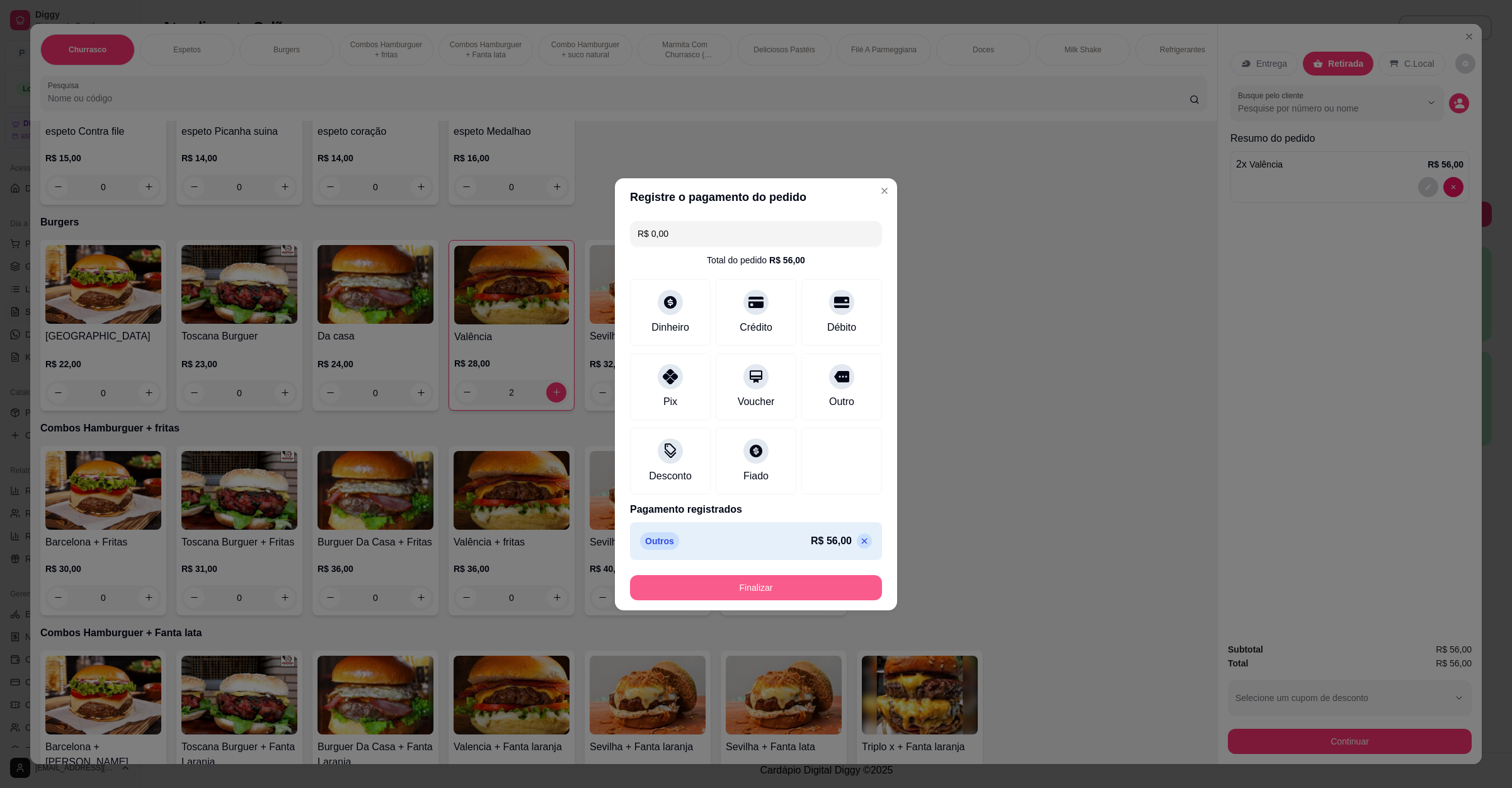
click at [824, 586] on button "Finalizar" at bounding box center [756, 587] width 252 height 26
type input "0"
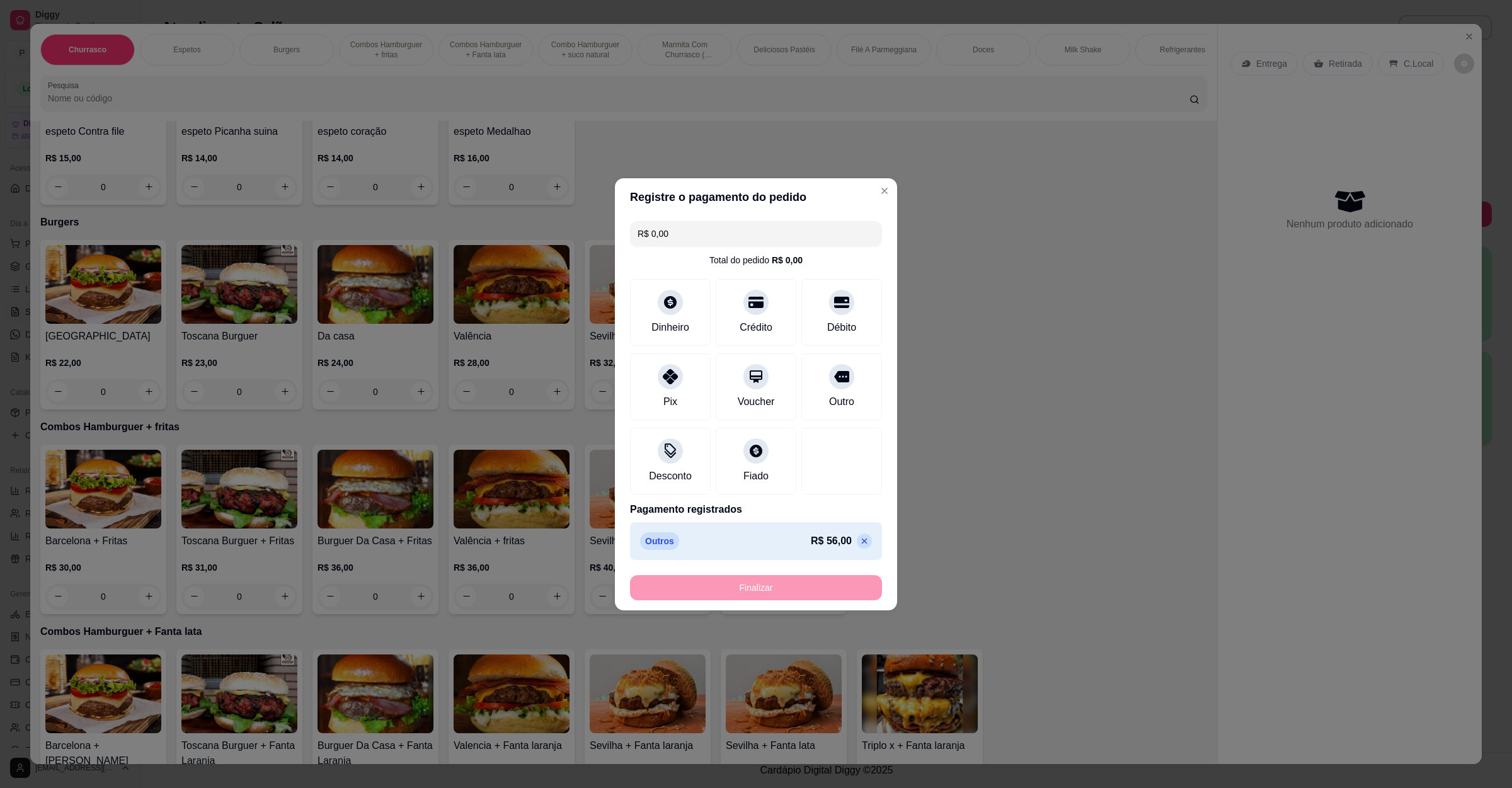
type input "-R$ 56,00"
